Goal: Task Accomplishment & Management: Use online tool/utility

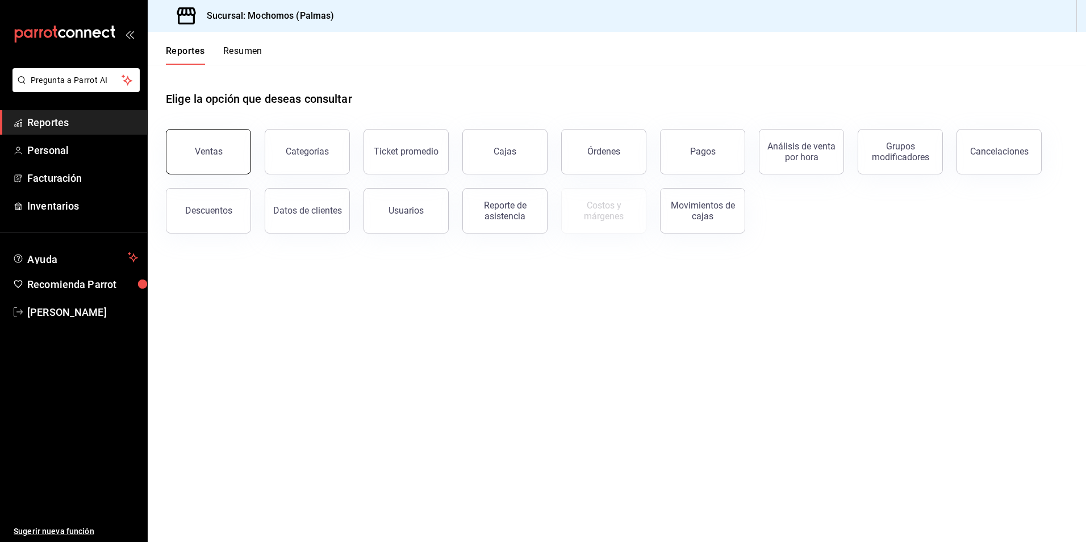
click at [207, 155] on div "Ventas" at bounding box center [209, 151] width 28 height 11
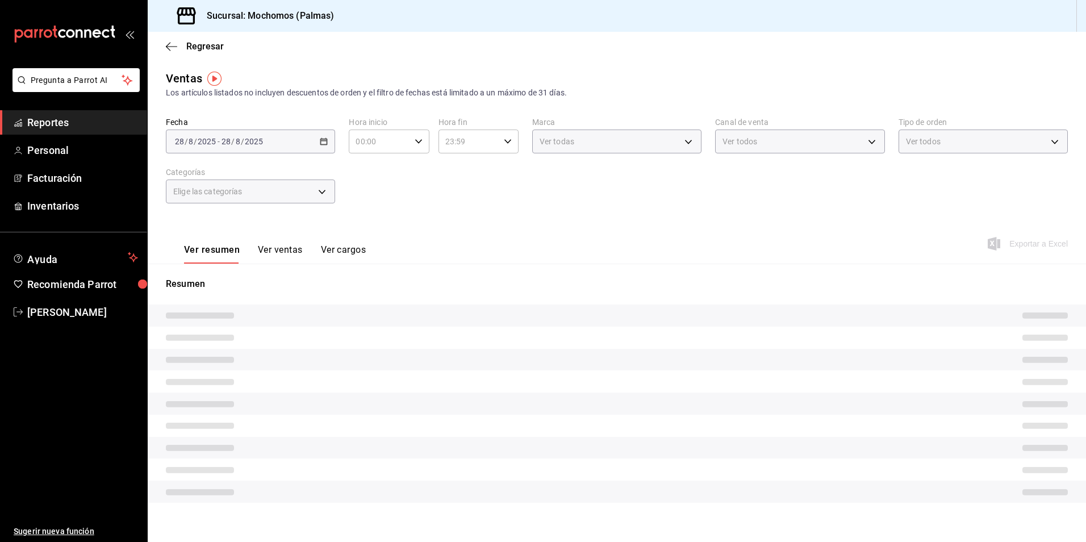
type input "PARROT,UBER_EATS,RAPPI,DIDI_FOOD,ONLINE"
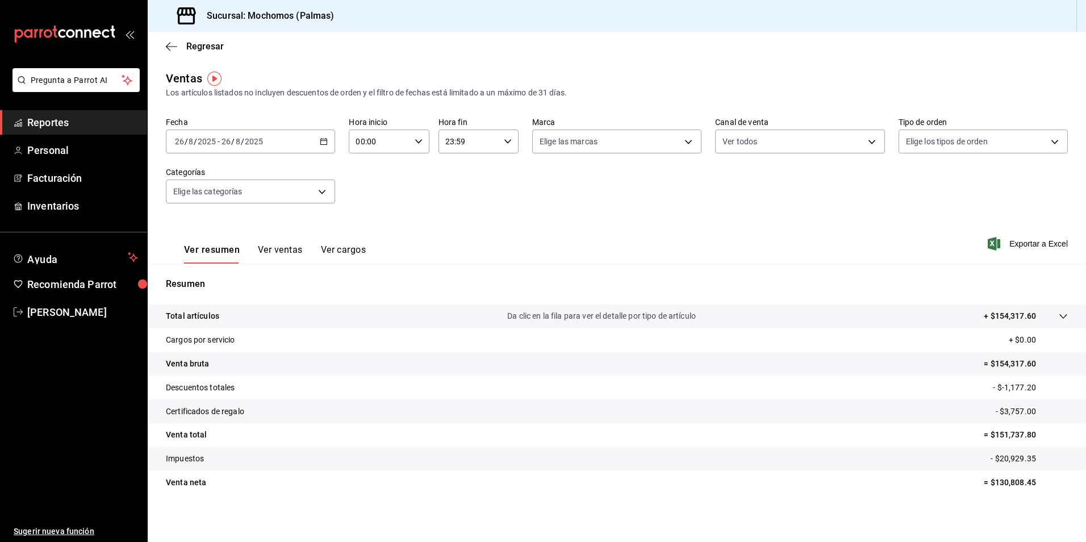
click at [318, 143] on div "[DATE] [DATE] - [DATE] [DATE]" at bounding box center [250, 142] width 169 height 24
click at [226, 279] on span "Rango de fechas" at bounding box center [220, 278] width 88 height 12
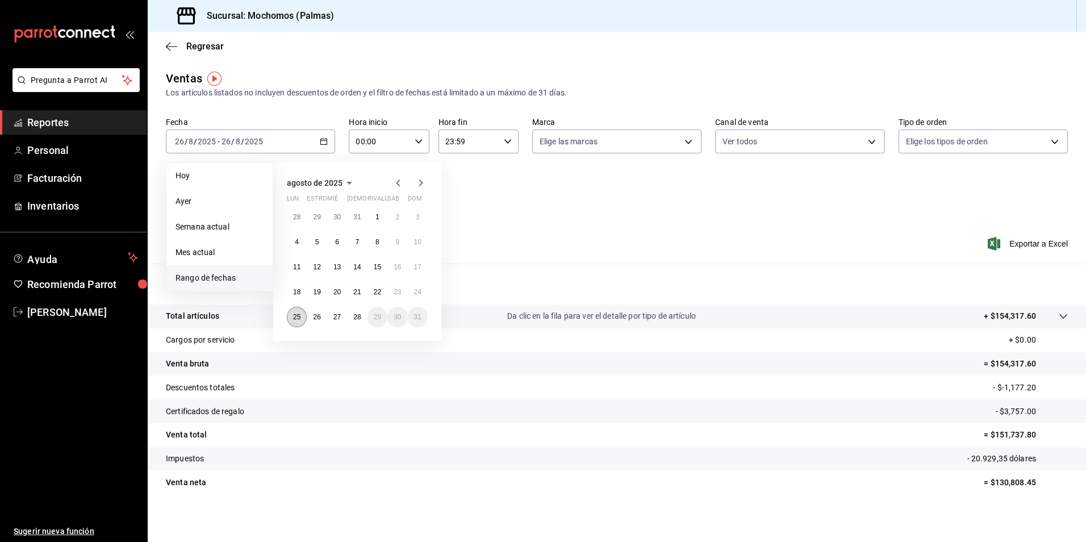
click at [302, 317] on button "25" at bounding box center [297, 317] width 20 height 20
click at [352, 319] on button "28" at bounding box center [357, 317] width 20 height 20
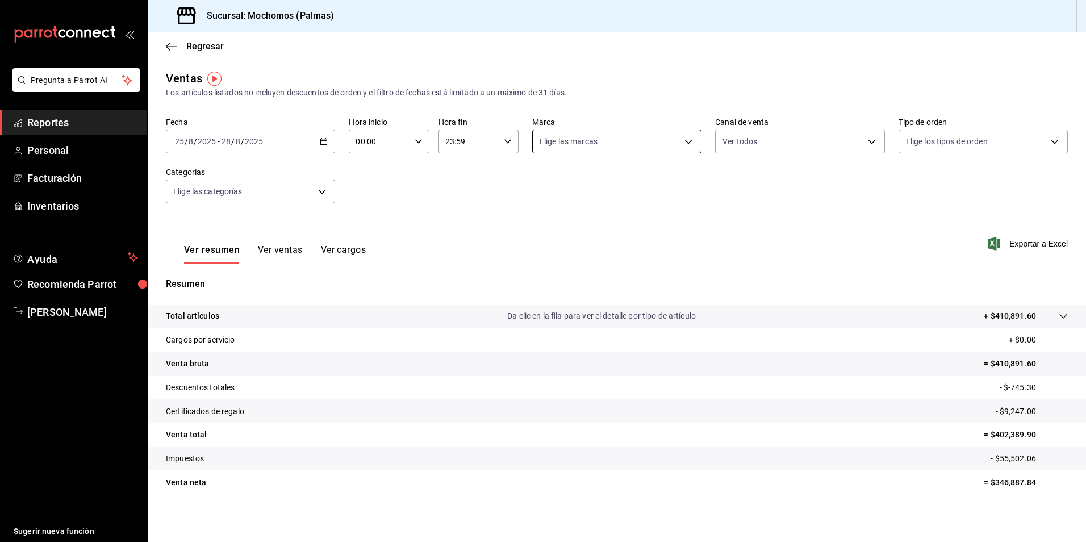
click at [683, 140] on body "Pregunta a Parrot AI Reportes Personal Facturación Inventarios Ayuda Recomienda…" at bounding box center [543, 271] width 1086 height 542
click at [541, 226] on input "checkbox" at bounding box center [541, 224] width 10 height 10
checkbox input "true"
type input "70f98016-ab90-4f26-81e6-ab4884d8d8a0"
checkbox input "true"
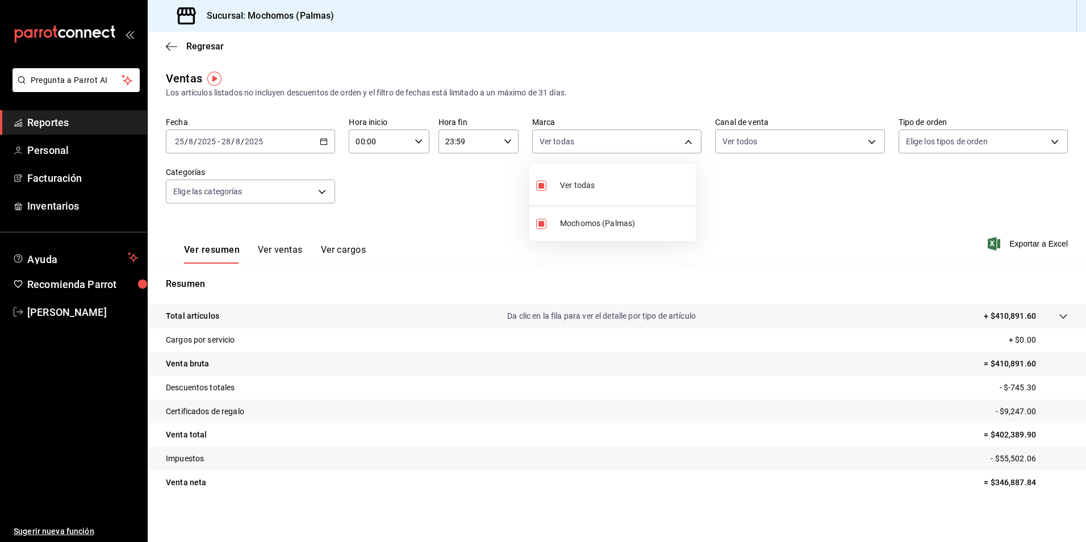
click at [867, 137] on div at bounding box center [543, 271] width 1086 height 542
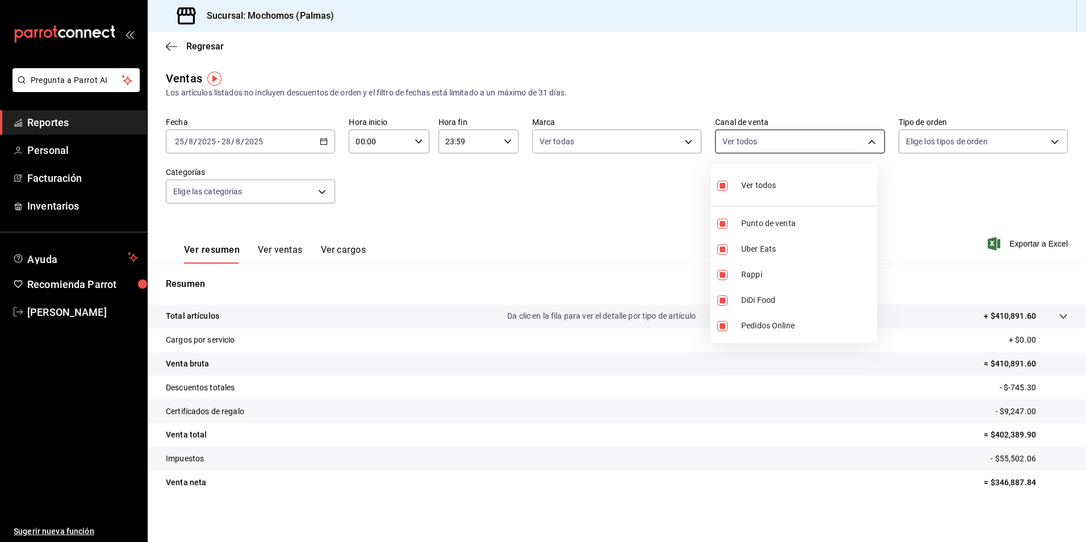
click at [869, 144] on body "Pregunta a Parrot AI Reportes Personal Facturación Inventarios Ayuda Recomienda…" at bounding box center [543, 271] width 1086 height 542
click at [724, 183] on input "checkbox" at bounding box center [722, 186] width 10 height 10
checkbox input "false"
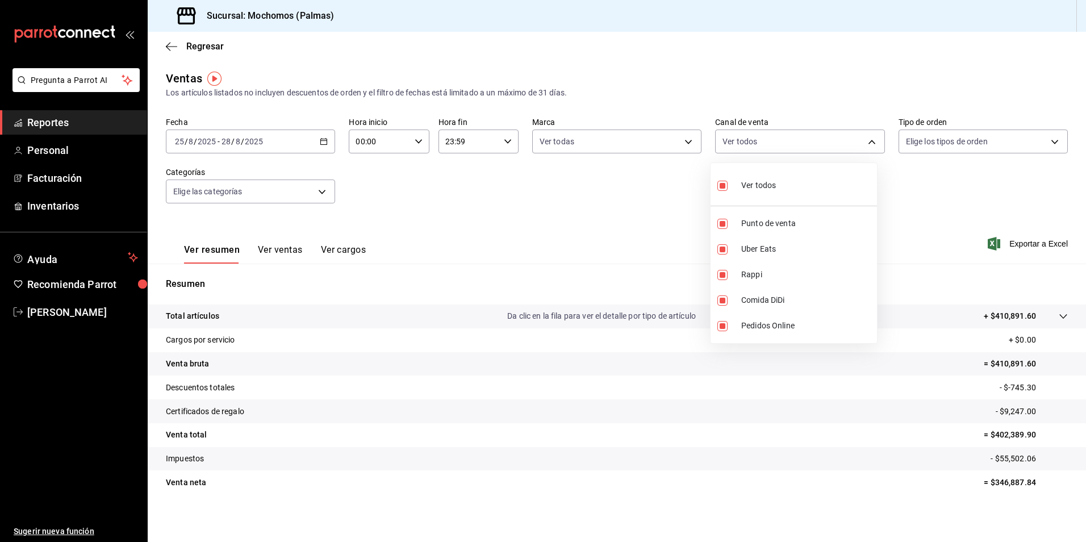
checkbox input "false"
click at [724, 183] on input "checkbox" at bounding box center [722, 186] width 10 height 10
checkbox input "true"
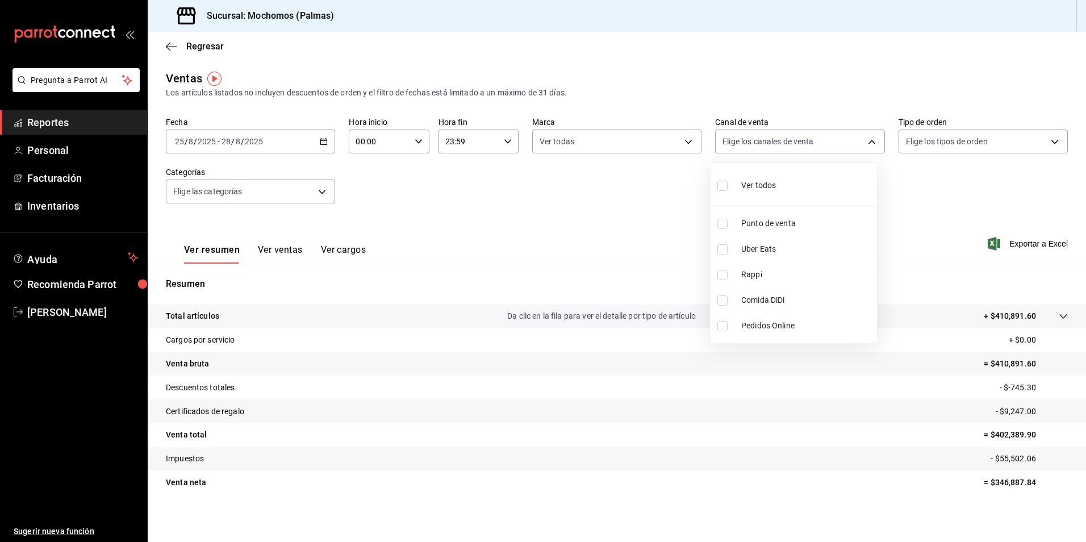
type input "PARROT,UBER_EATS,RAPPI,DIDI_FOOD,ONLINE"
checkbox input "true"
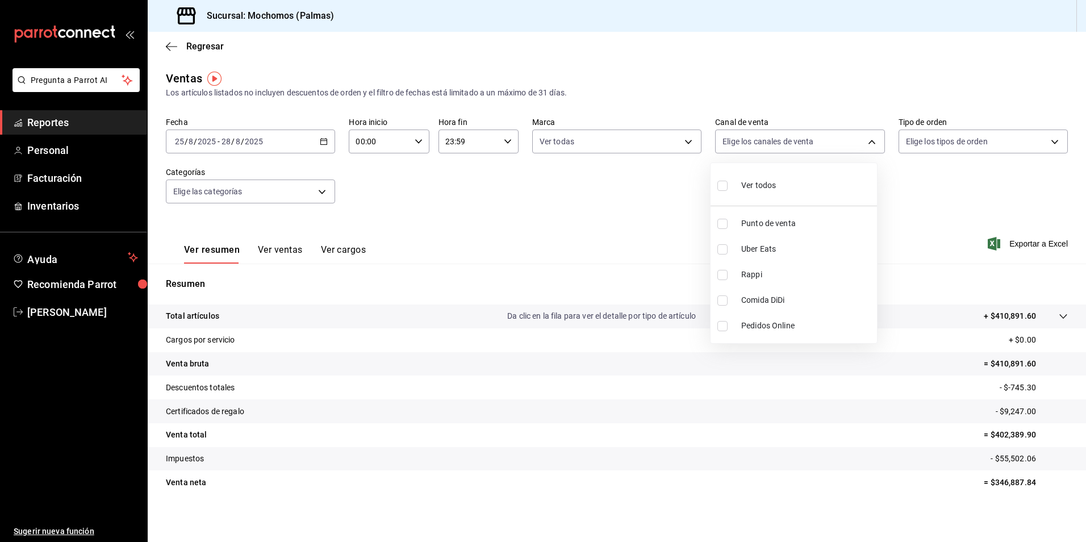
checkbox input "true"
click at [916, 140] on div at bounding box center [543, 271] width 1086 height 542
click at [916, 140] on body "Pregunta a Parrot AI Reportes Personal Facturación Inventarios Ayuda Recomienda…" at bounding box center [543, 271] width 1086 height 542
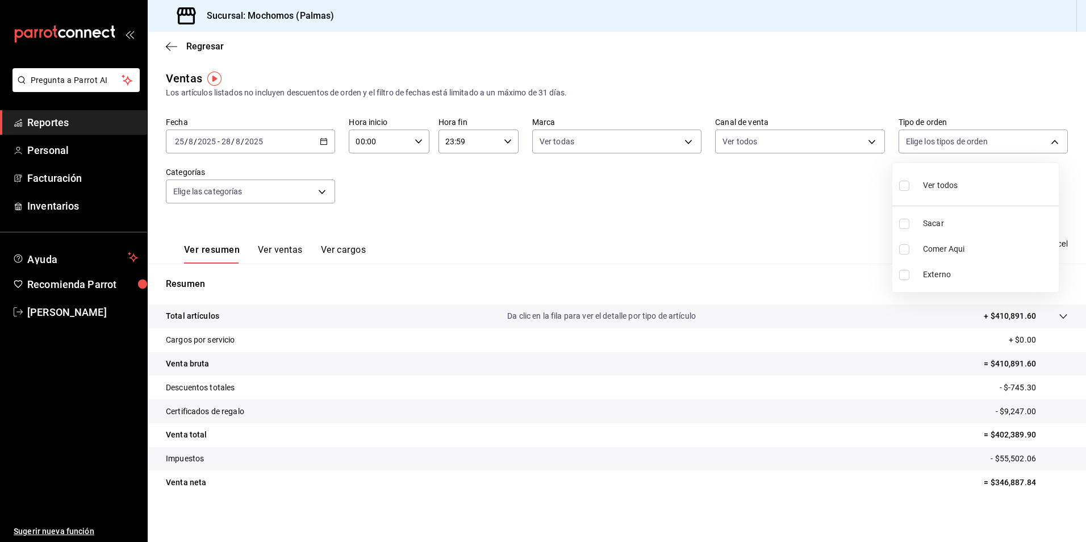
click at [904, 187] on input "checkbox" at bounding box center [904, 186] width 10 height 10
checkbox input "true"
type input "1406dacc-122d-474b-a961-72adf1b142d8,23052771-8e1b-43e3-b7da-1a661d939937,EXTER…"
checkbox input "true"
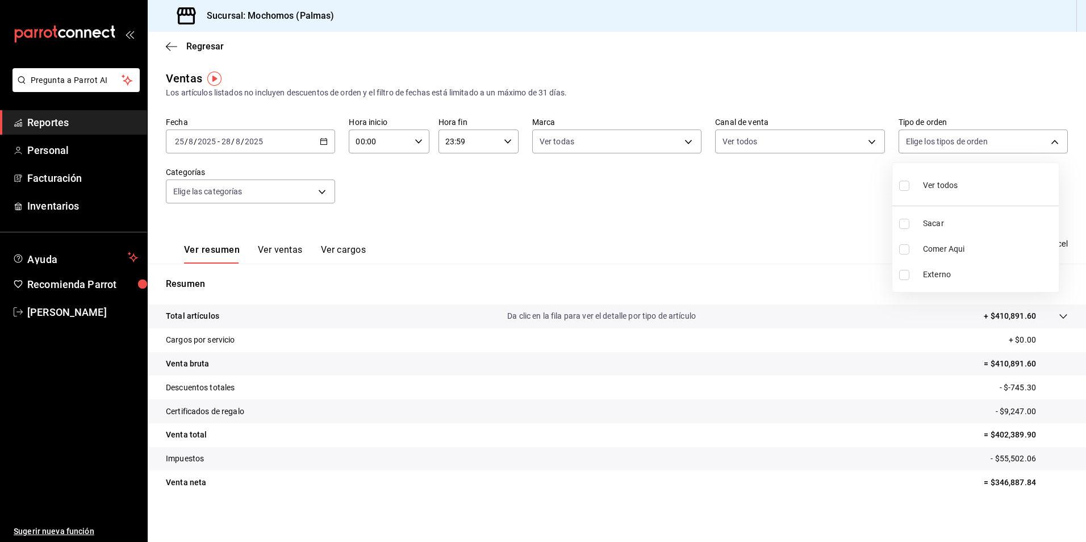
checkbox input "true"
click at [278, 198] on div at bounding box center [543, 271] width 1086 height 542
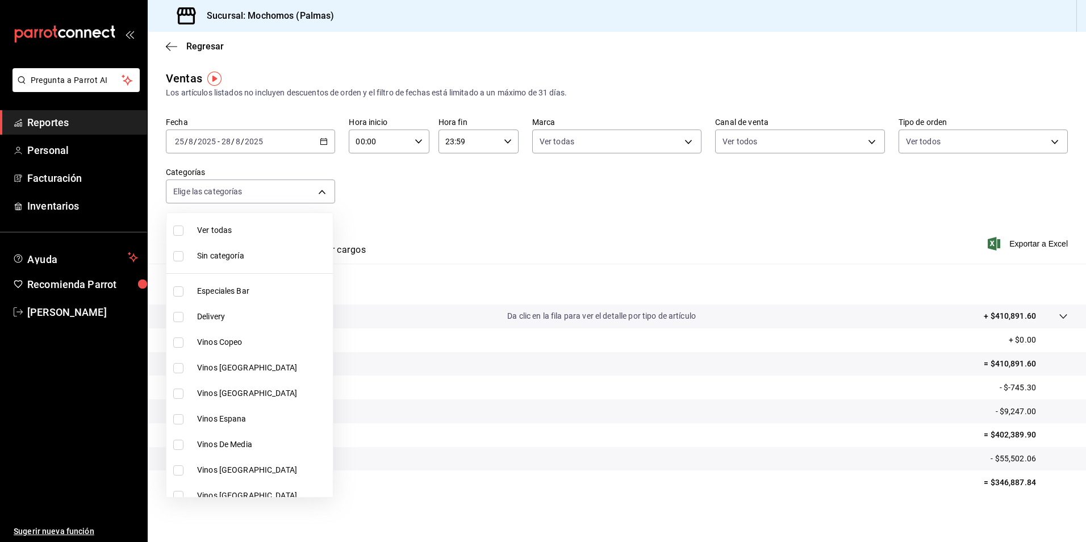
click at [278, 198] on body "Pregunta a Parrot AI Reportes Personal Facturación Inventarios Ayuda Recomienda…" at bounding box center [543, 271] width 1086 height 542
click at [178, 229] on input "checkbox" at bounding box center [178, 230] width 10 height 10
checkbox input "true"
type input "bf8485d7-e0cc-45c4-ab71-007f8ecc3e56,b9965cb2-92ec-4840-853f-0e08f184e216,7b542…"
checkbox input "true"
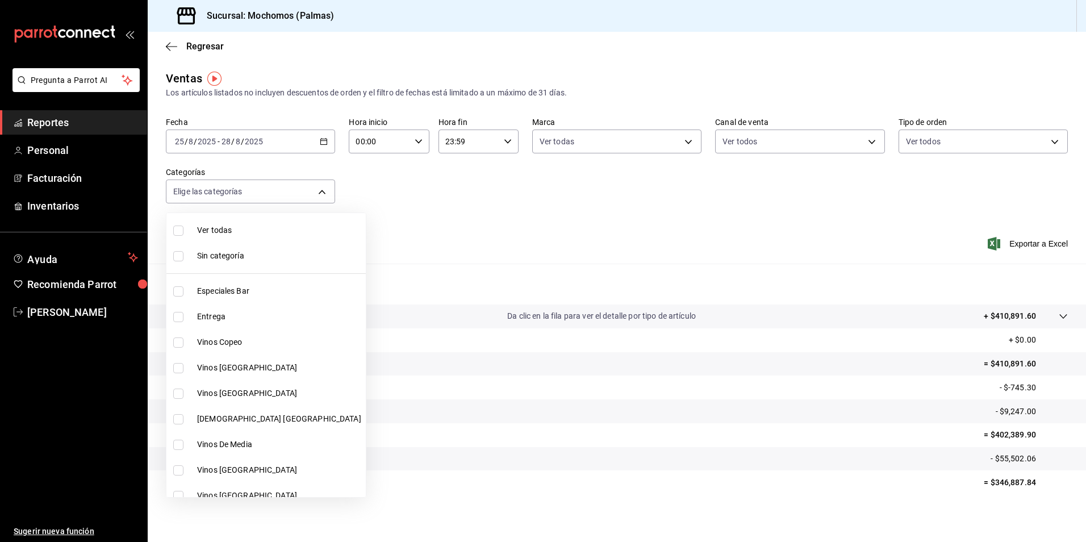
checkbox input "true"
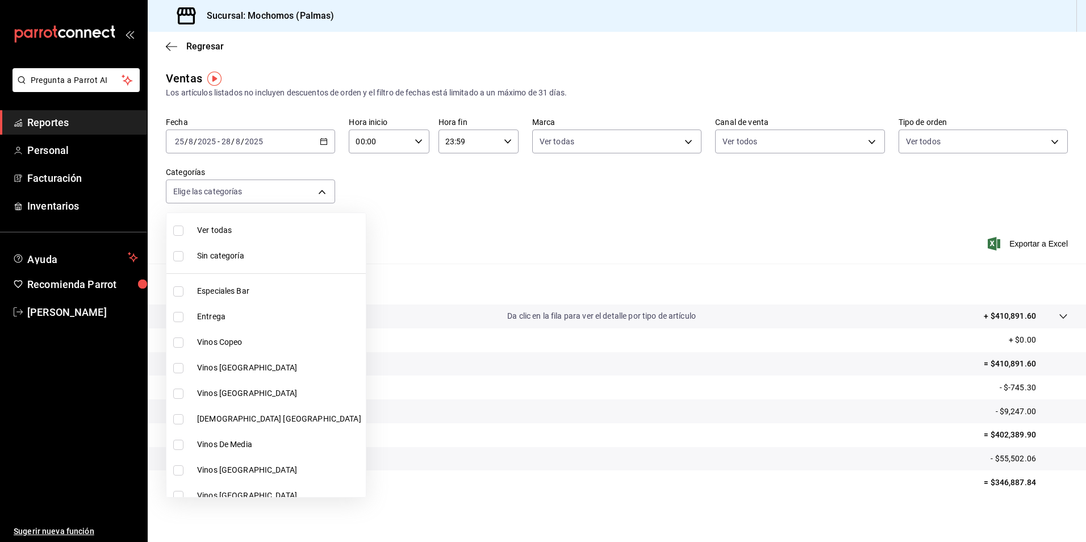
checkbox input "true"
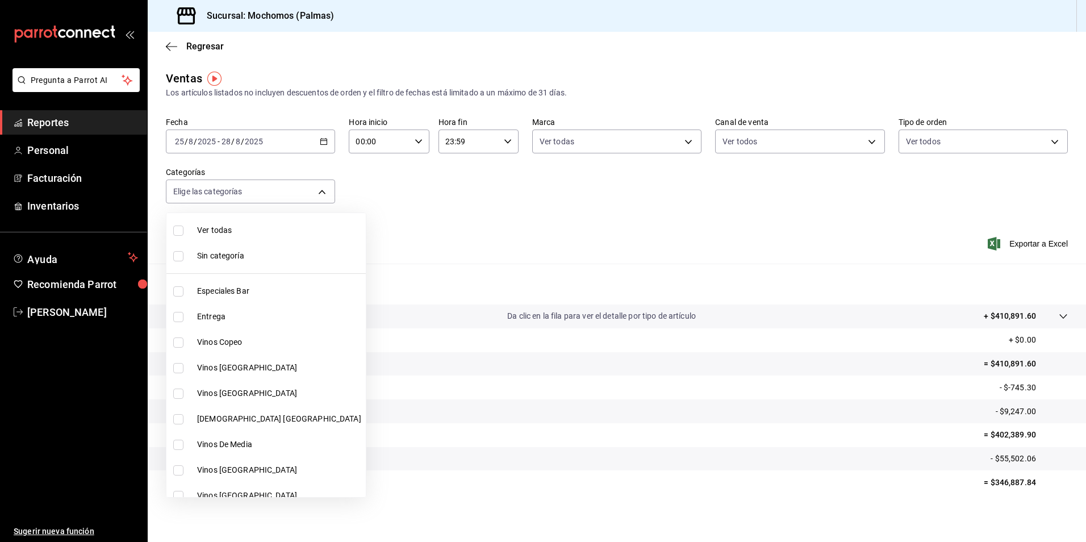
checkbox input "true"
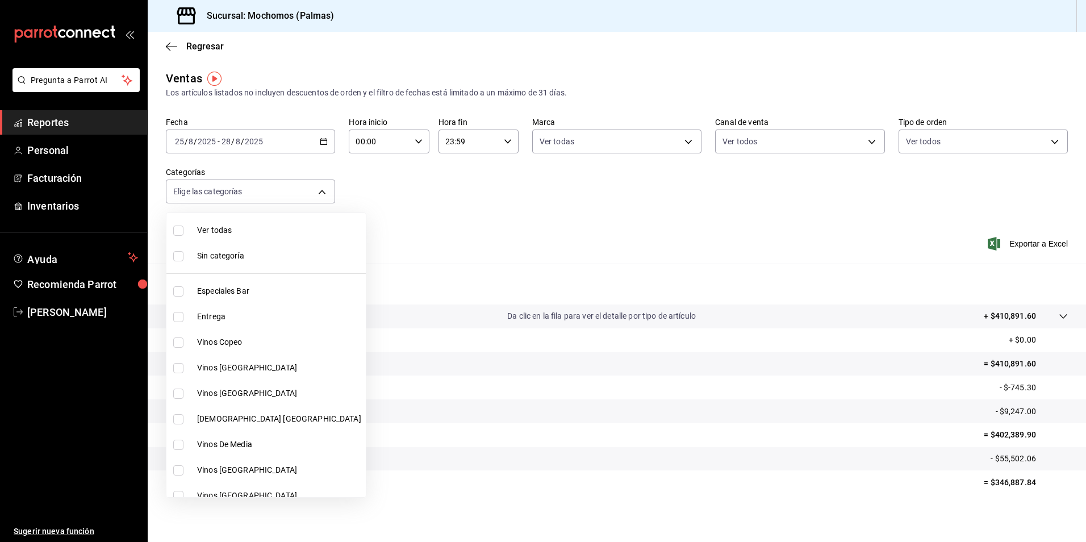
checkbox input "true"
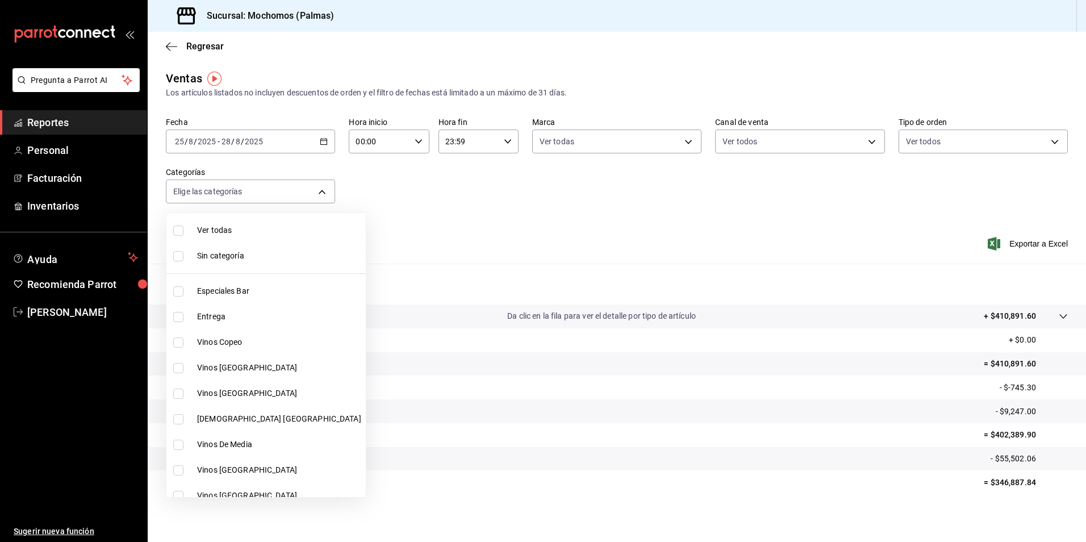
checkbox input "true"
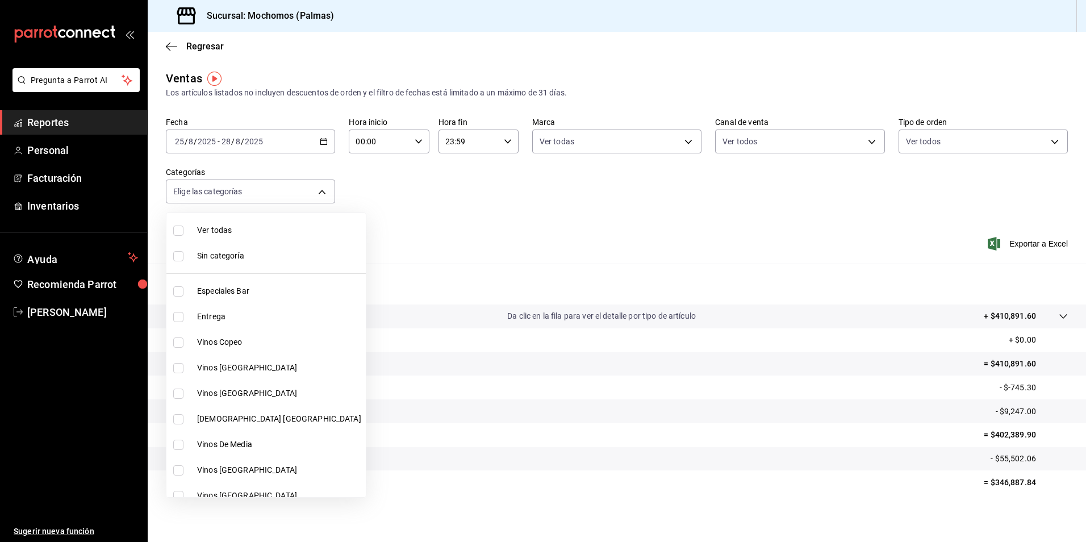
checkbox input "true"
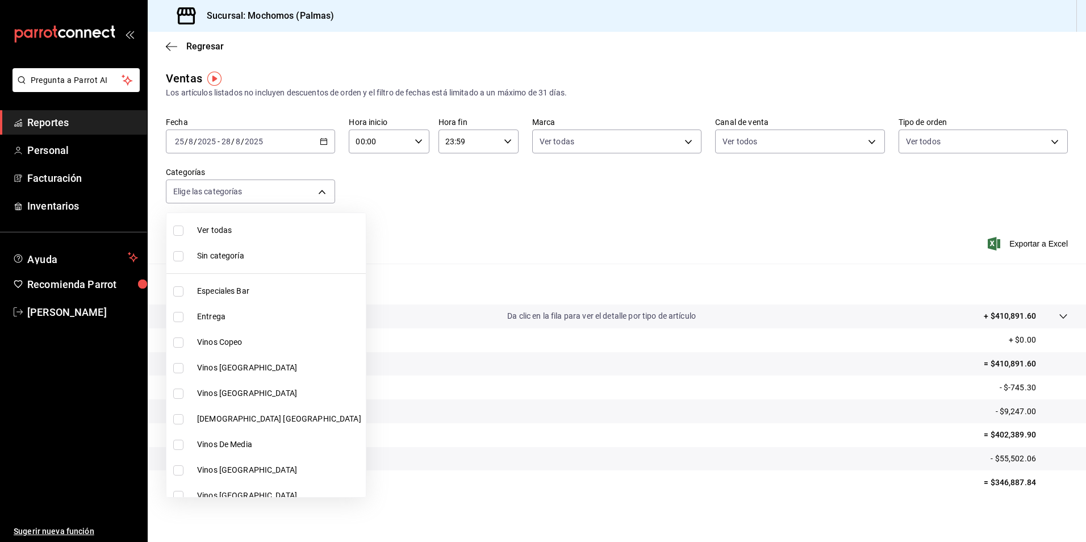
checkbox input "true"
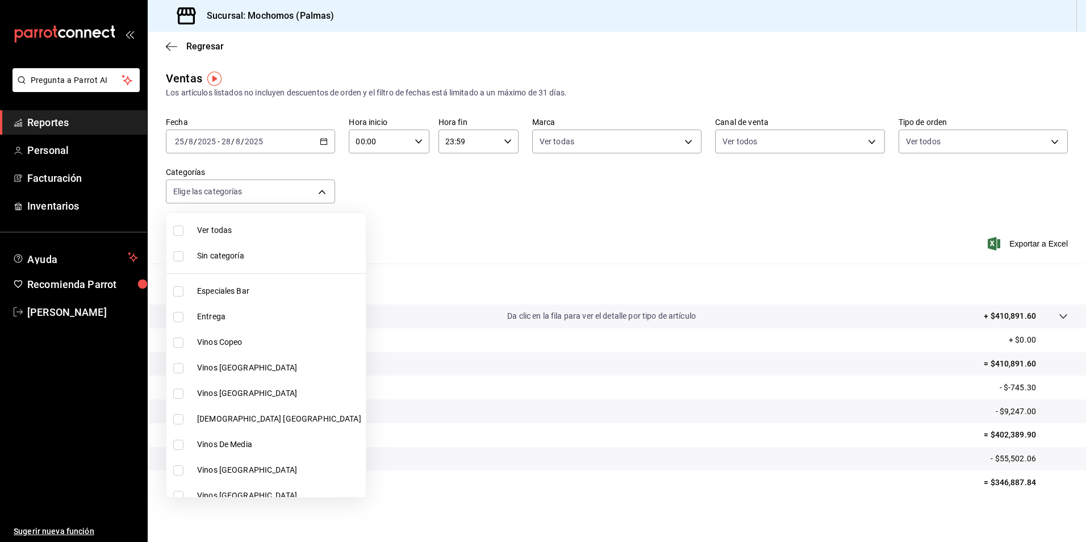
checkbox input "true"
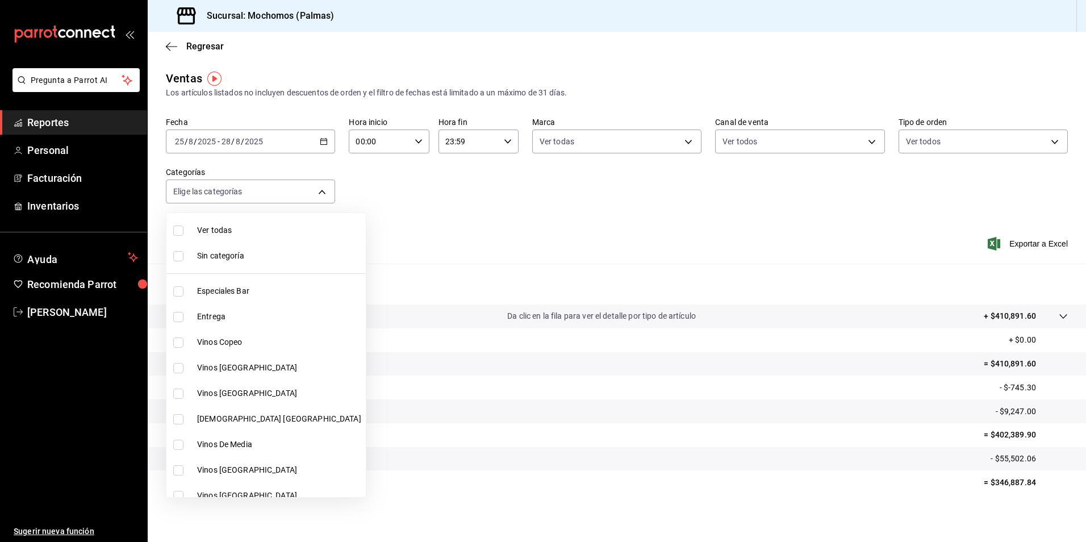
checkbox input "true"
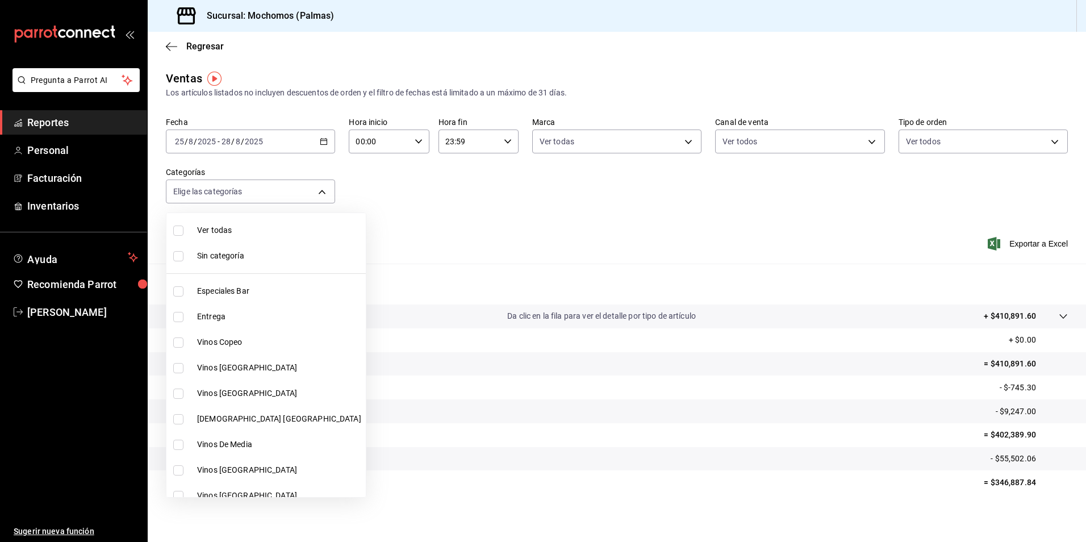
checkbox input "true"
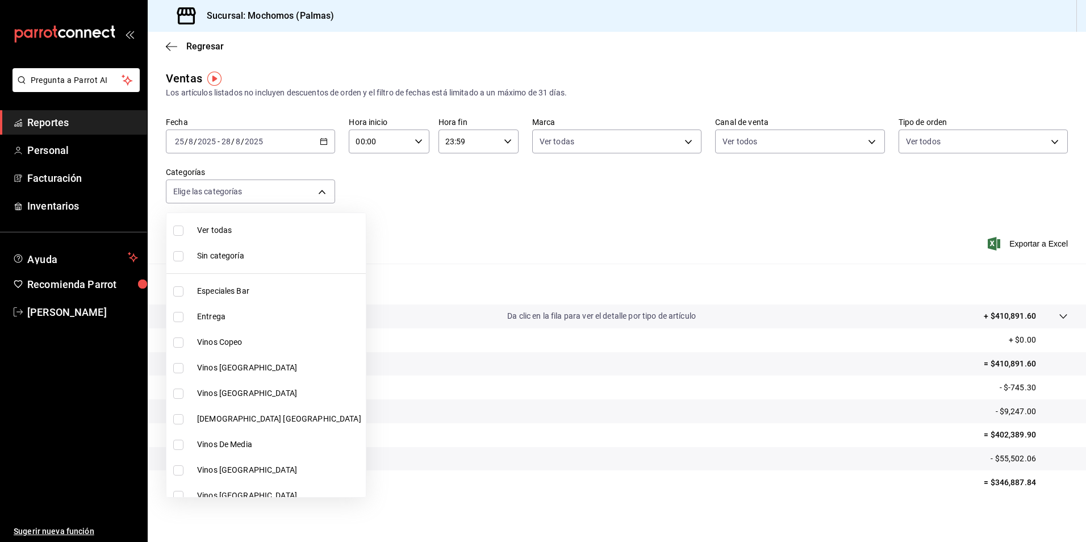
checkbox input "true"
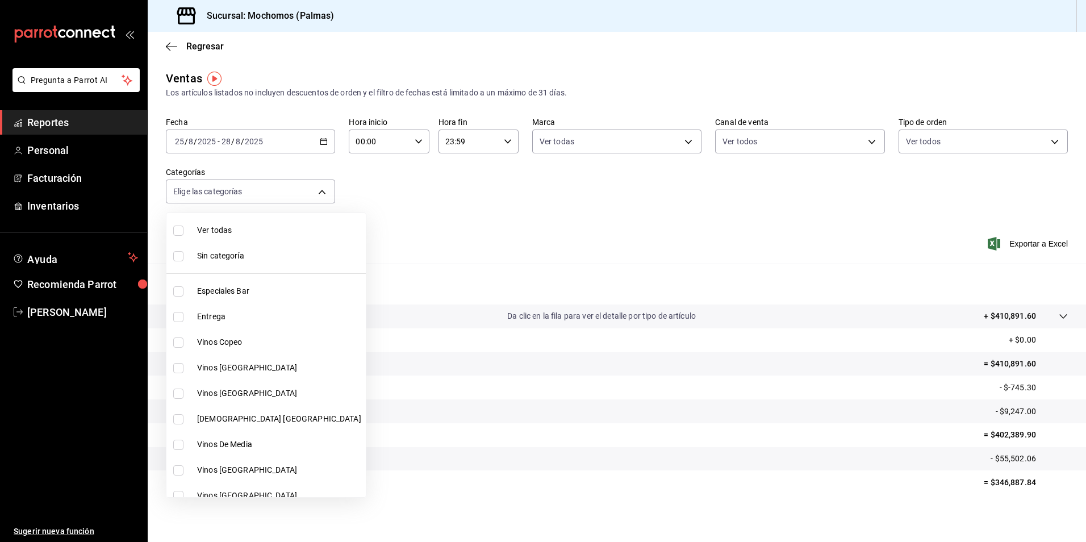
checkbox input "true"
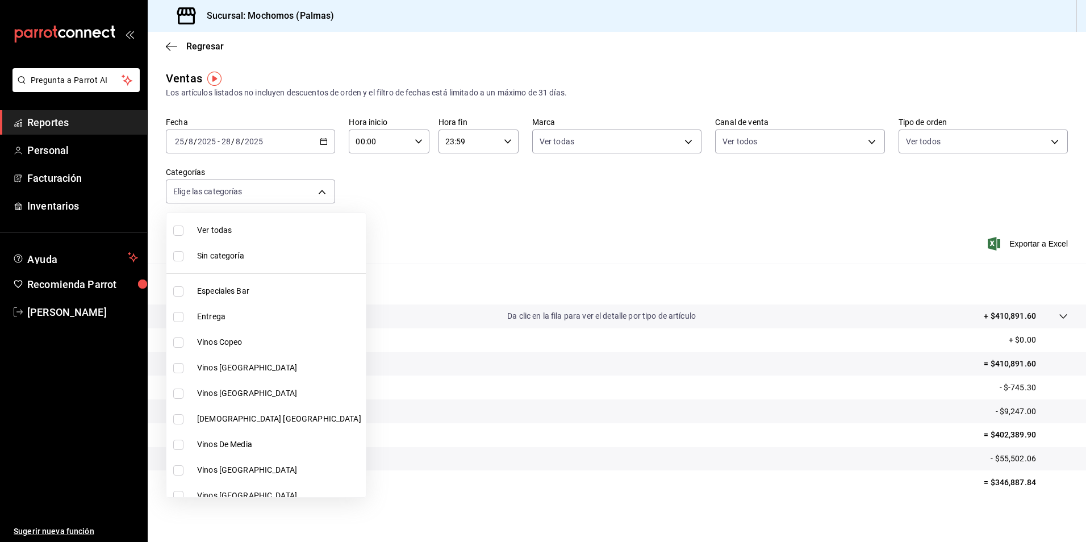
checkbox input "true"
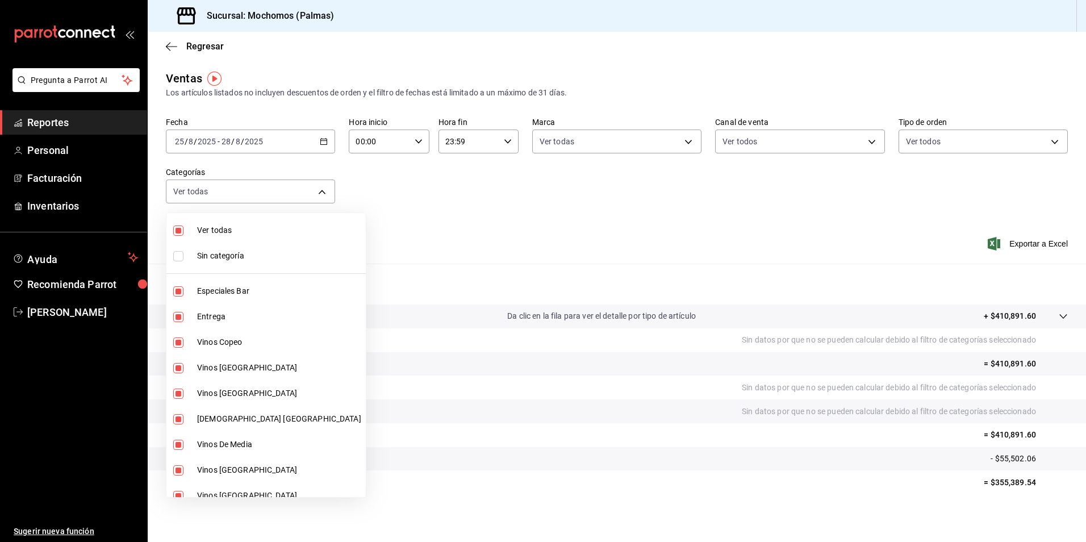
click at [1014, 243] on div at bounding box center [543, 271] width 1086 height 542
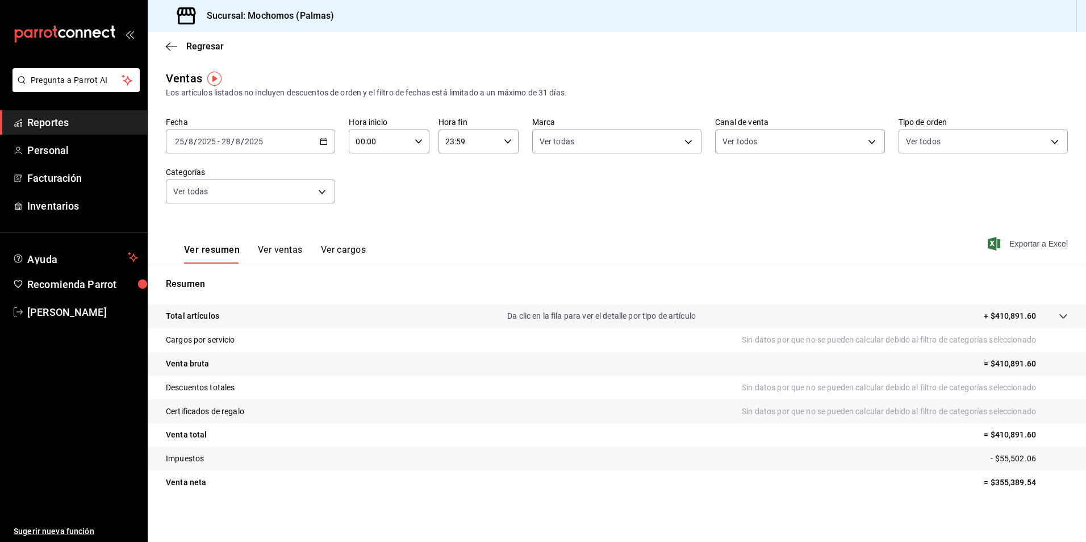
click at [1010, 246] on font "Exportar a Excel" at bounding box center [1038, 243] width 59 height 9
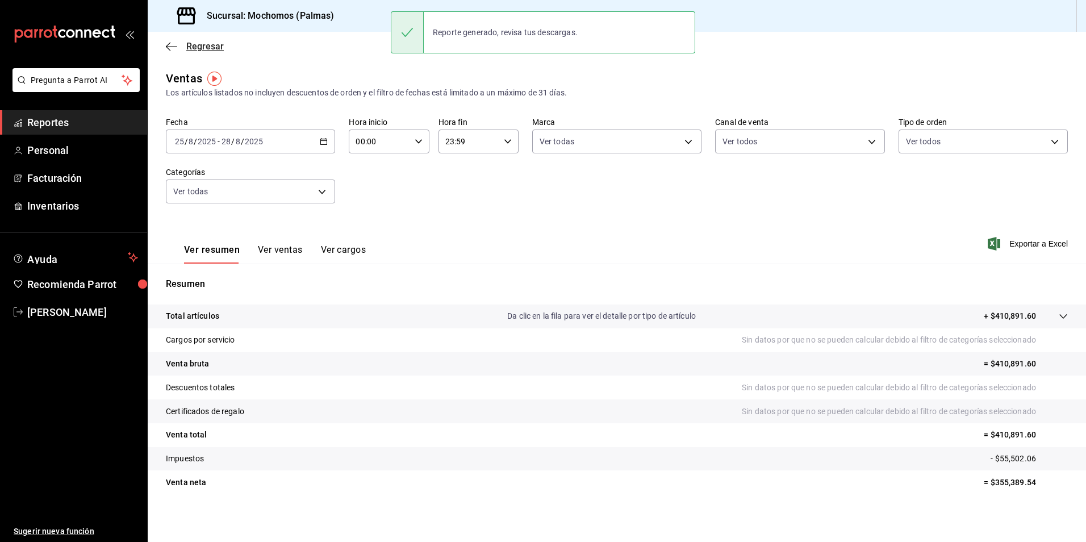
click at [194, 45] on span "Regresar" at bounding box center [204, 46] width 37 height 11
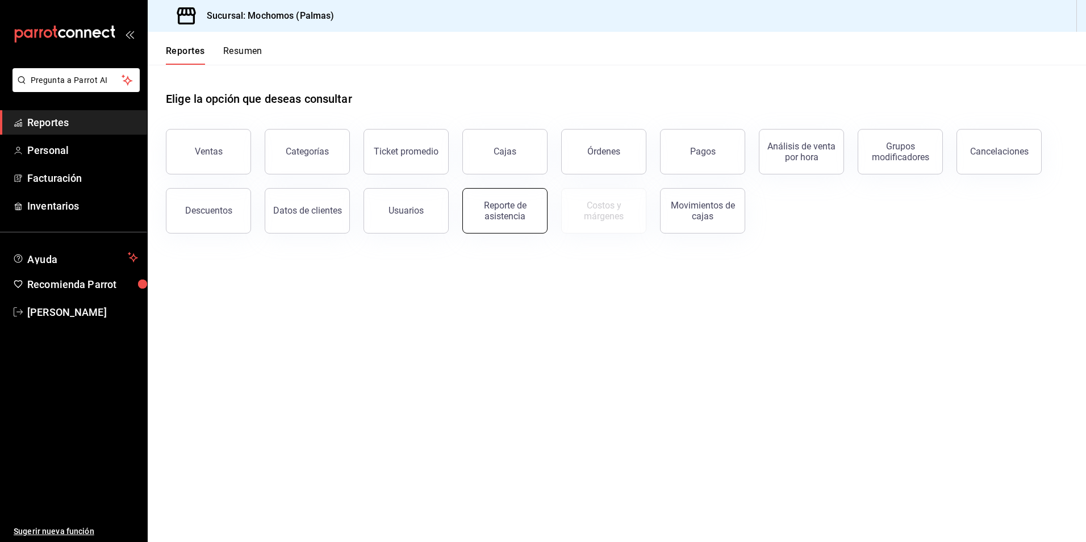
click at [483, 216] on div "Reporte de asistencia" at bounding box center [505, 211] width 70 height 22
